Goal: Task Accomplishment & Management: Manage account settings

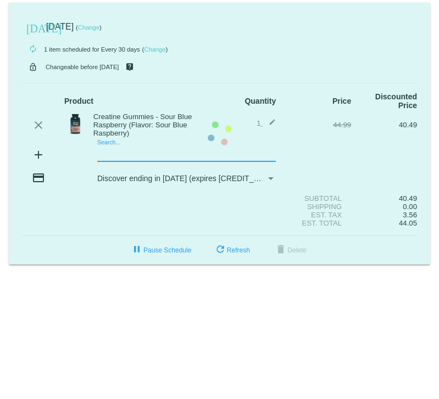
click at [147, 160] on mat-card "[DATE] [DATE] ( Change ) autorenew 1 item scheduled for Every 30 days ( Change …" at bounding box center [219, 134] width 421 height 262
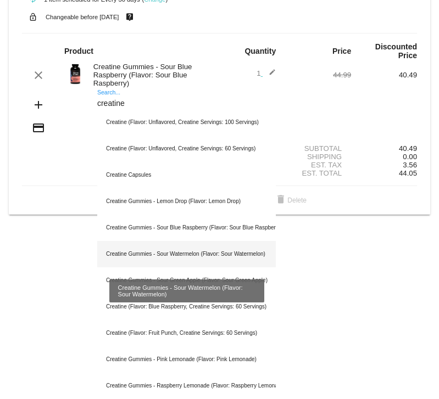
scroll to position [53, 0]
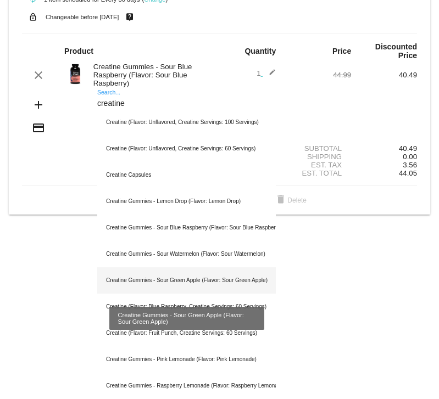
type input "creatine"
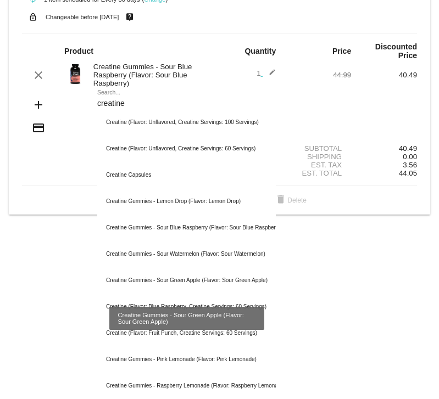
scroll to position [0, 0]
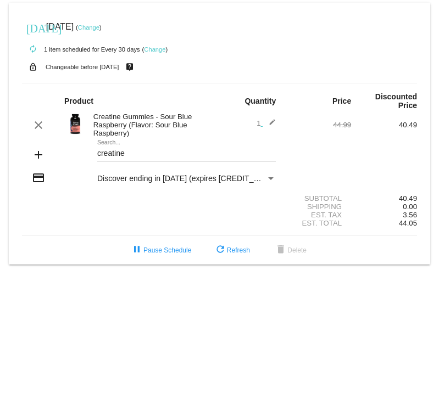
click at [184, 161] on div "creatine Search..." at bounding box center [186, 150] width 179 height 21
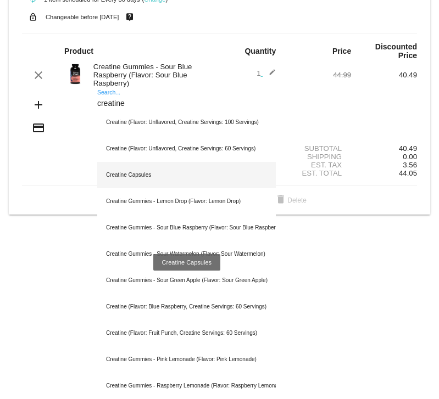
scroll to position [53, 0]
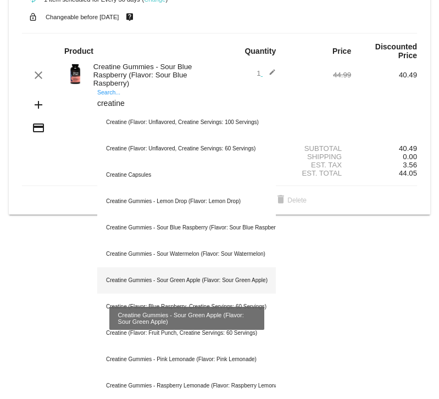
click at [158, 279] on div "Creatine Gummies - Sour Green Apple (Flavor: Sour Green Apple)" at bounding box center [186, 281] width 179 height 26
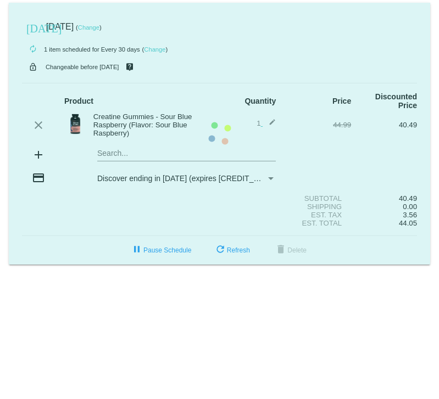
scroll to position [0, 0]
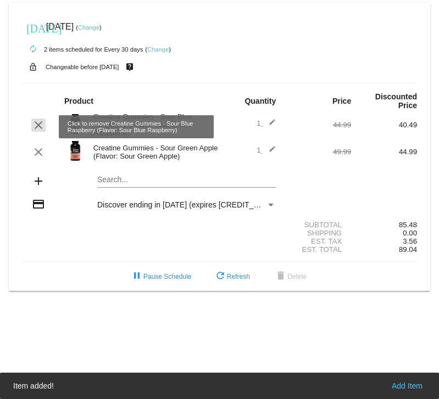
click at [34, 126] on mat-icon "clear" at bounding box center [38, 125] width 13 height 13
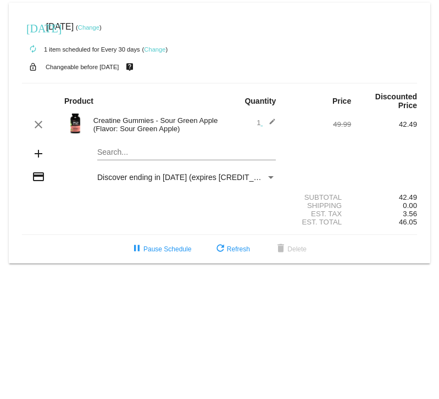
click at [234, 181] on div "Discover ending in [DATE] (expires [CREDIT_CARD_DATA])" at bounding box center [181, 177] width 169 height 9
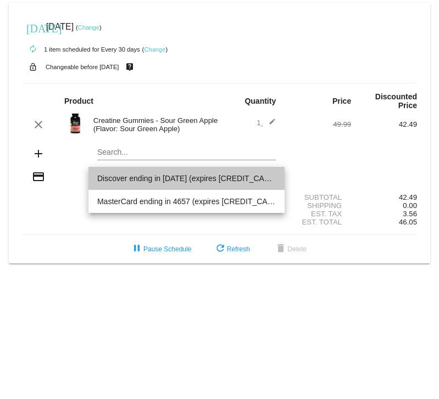
click at [235, 179] on span "Discover ending in [DATE] (expires [CREDIT_CARD_DATA])" at bounding box center [186, 178] width 179 height 23
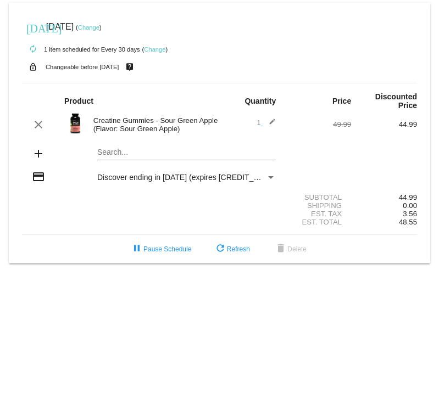
click at [269, 176] on div "Payment Method" at bounding box center [271, 177] width 10 height 9
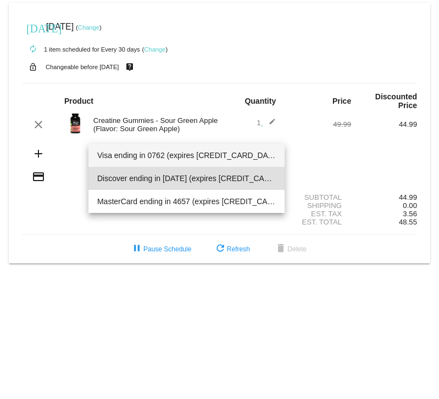
click at [197, 161] on span "Visa ending in 0762 (expires 09/30)" at bounding box center [186, 155] width 179 height 23
